Goal: Obtain resource: Download file/media

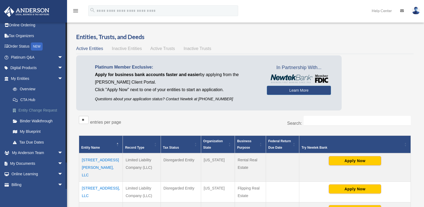
scroll to position [27, 0]
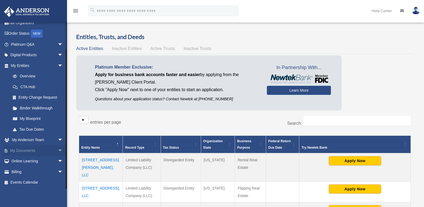
click at [58, 149] on span "arrow_drop_down" at bounding box center [63, 150] width 11 height 11
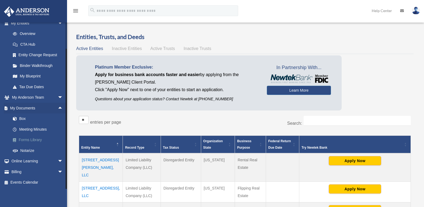
click at [33, 140] on link "Forms Library" at bounding box center [40, 139] width 64 height 11
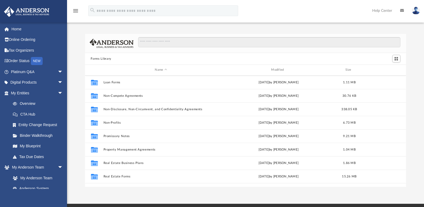
scroll to position [292, 0]
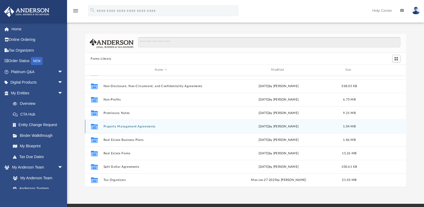
click at [119, 127] on button "Property Management Agreements" at bounding box center [160, 126] width 115 height 3
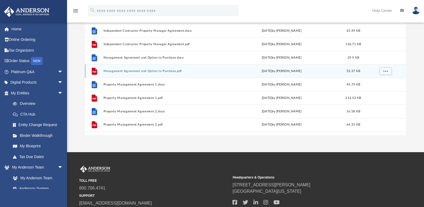
scroll to position [54, 0]
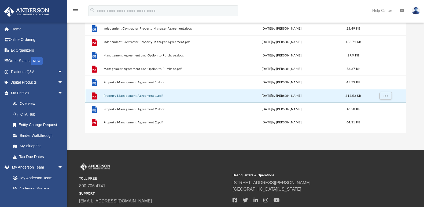
click at [127, 96] on button "Property Management Agreement 1.pdf" at bounding box center [161, 95] width 117 height 3
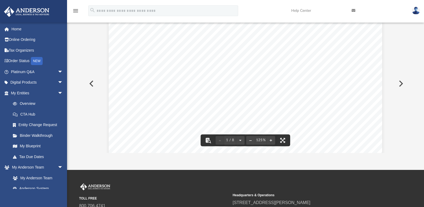
scroll to position [0, 0]
click at [93, 82] on button "Preview" at bounding box center [91, 83] width 12 height 15
click at [403, 81] on button "Preview" at bounding box center [401, 83] width 12 height 15
click at [400, 84] on button "Preview" at bounding box center [401, 83] width 12 height 15
click at [93, 84] on button "Preview" at bounding box center [91, 83] width 12 height 15
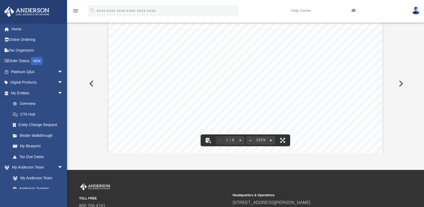
click at [401, 85] on button "Preview" at bounding box center [401, 83] width 12 height 15
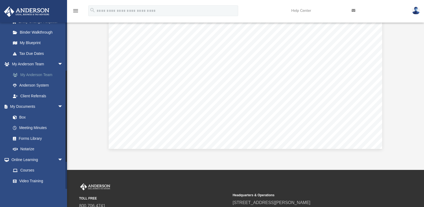
scroll to position [107, 0]
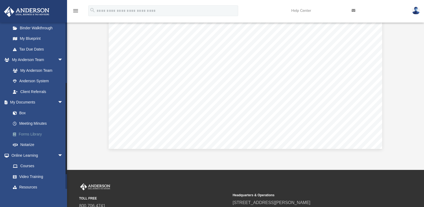
click at [31, 132] on link "Forms Library" at bounding box center [40, 134] width 64 height 11
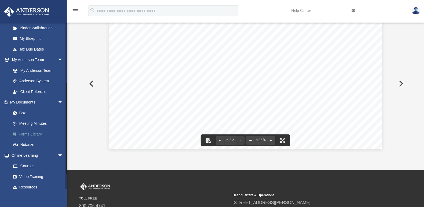
click at [34, 132] on link "Forms Library" at bounding box center [40, 134] width 64 height 11
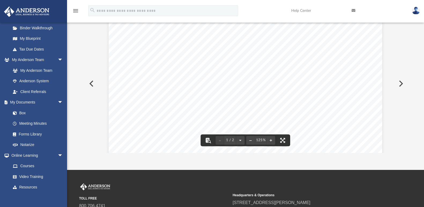
click at [74, 8] on icon "menu" at bounding box center [75, 11] width 6 height 6
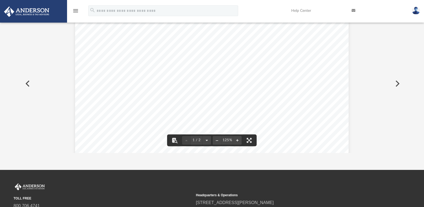
scroll to position [118, 378]
click at [74, 8] on icon "menu" at bounding box center [75, 11] width 6 height 6
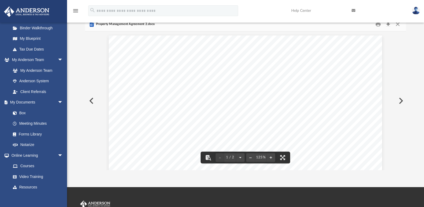
scroll to position [0, 0]
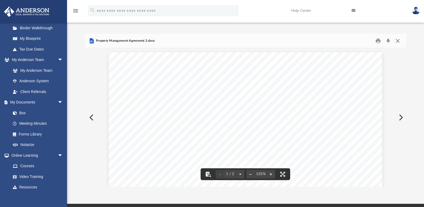
click at [399, 41] on button "Close" at bounding box center [398, 41] width 10 height 8
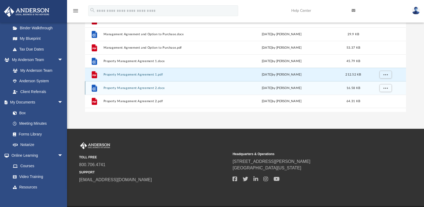
scroll to position [81, 0]
